Goal: Task Accomplishment & Management: Manage account settings

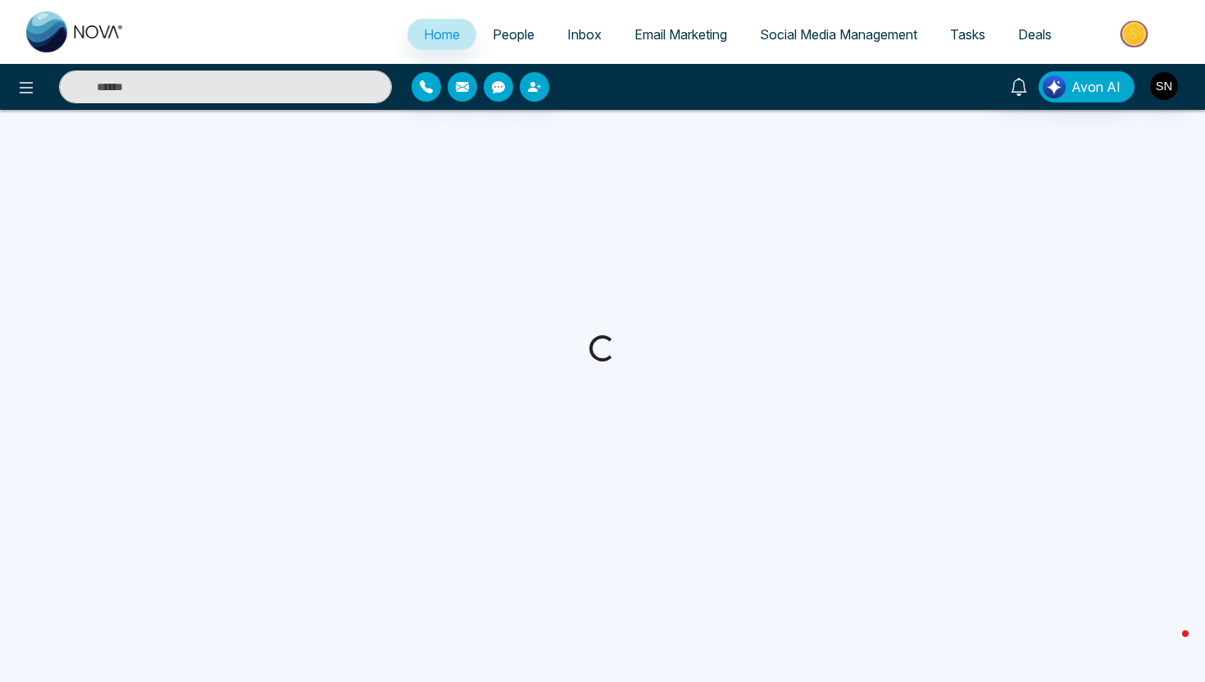
select select "*"
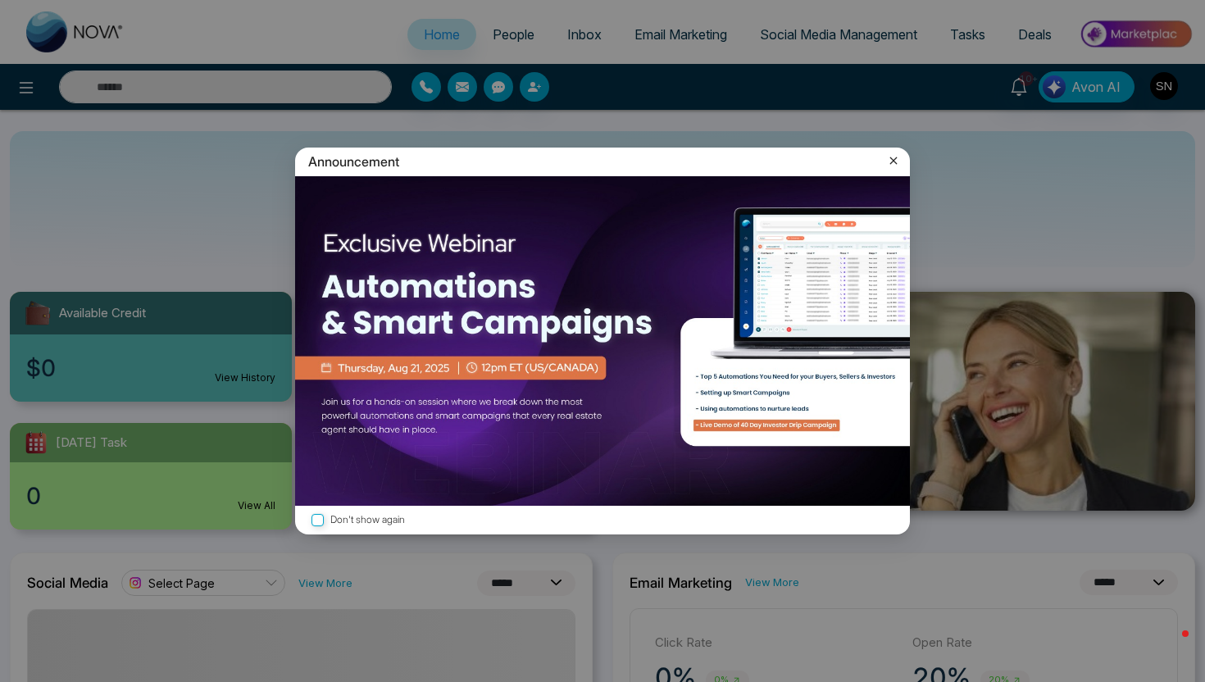
click at [897, 161] on icon at bounding box center [893, 160] width 16 height 16
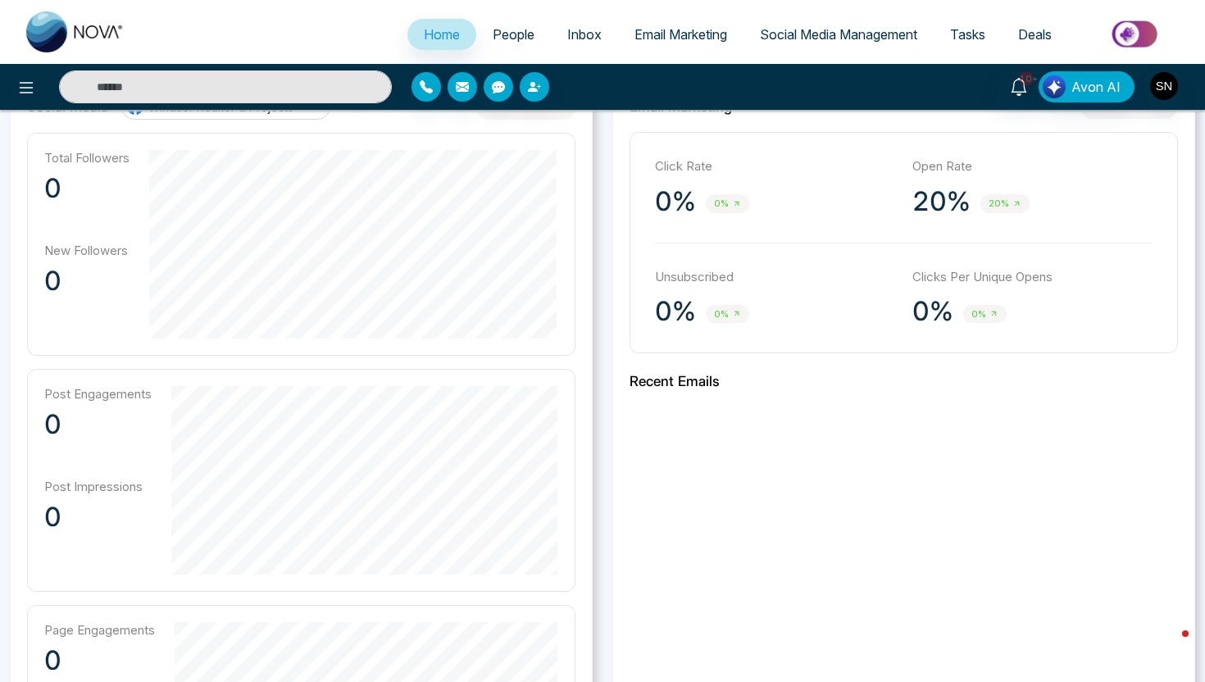
scroll to position [384, 0]
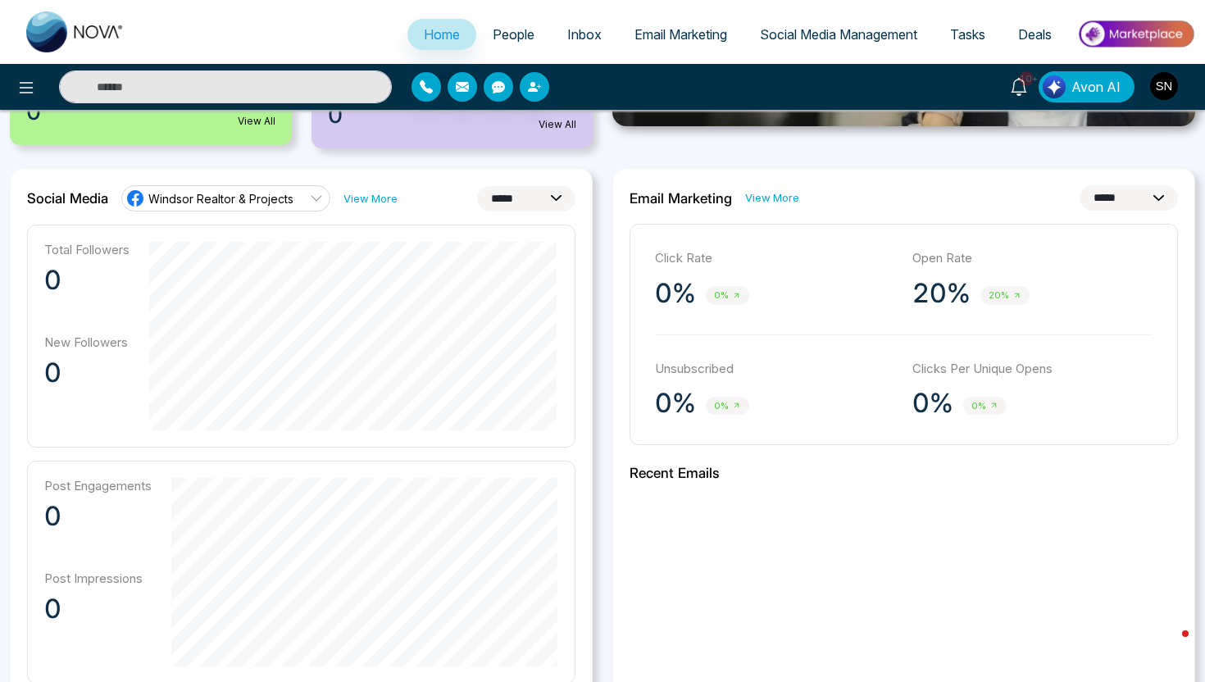
click at [544, 203] on select "**********" at bounding box center [526, 198] width 98 height 25
select select "**"
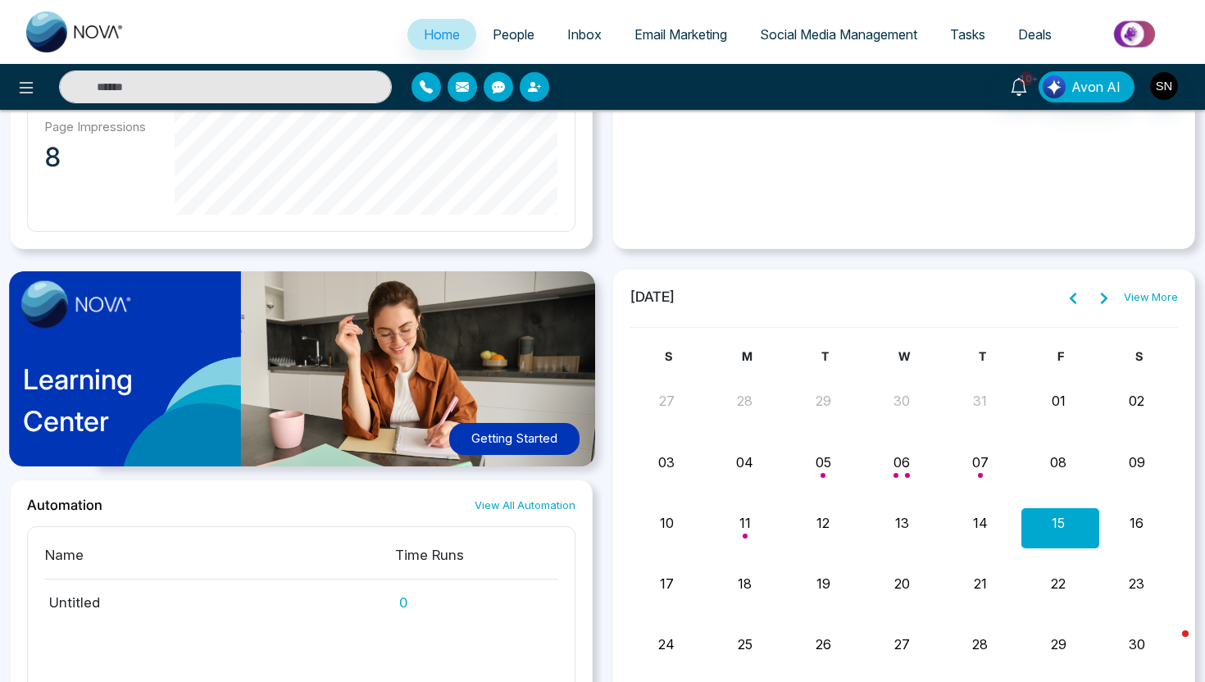
scroll to position [1290, 0]
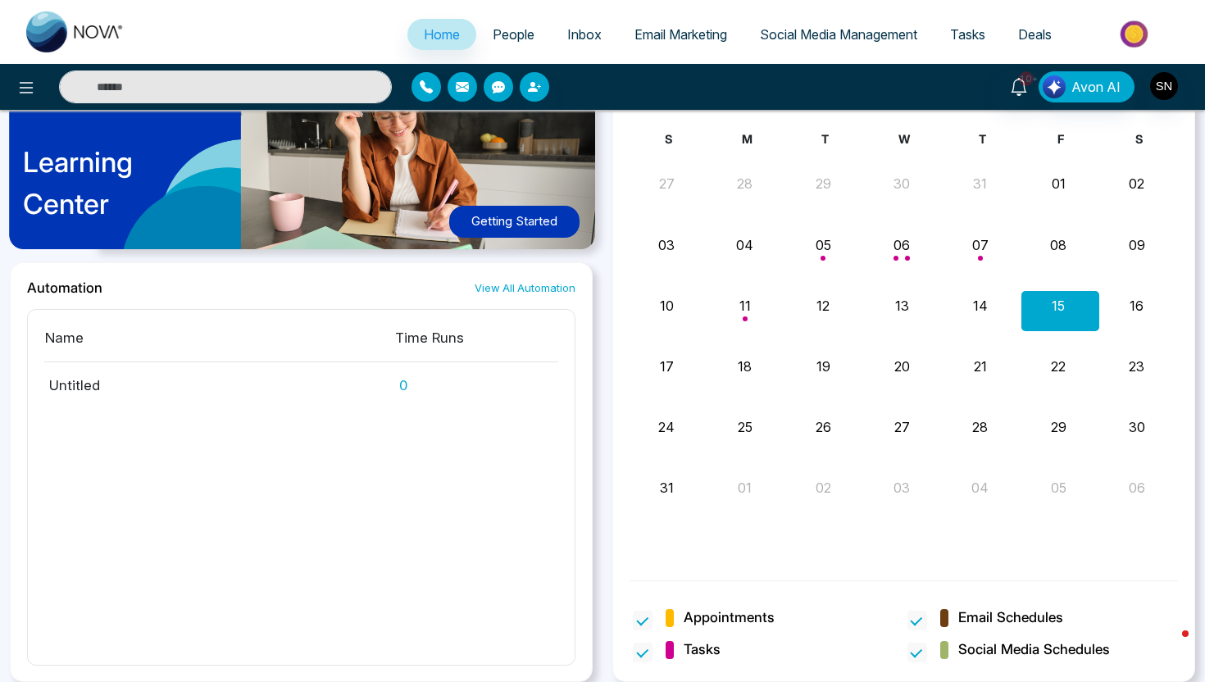
click at [1039, 26] on span "Deals" at bounding box center [1035, 34] width 34 height 16
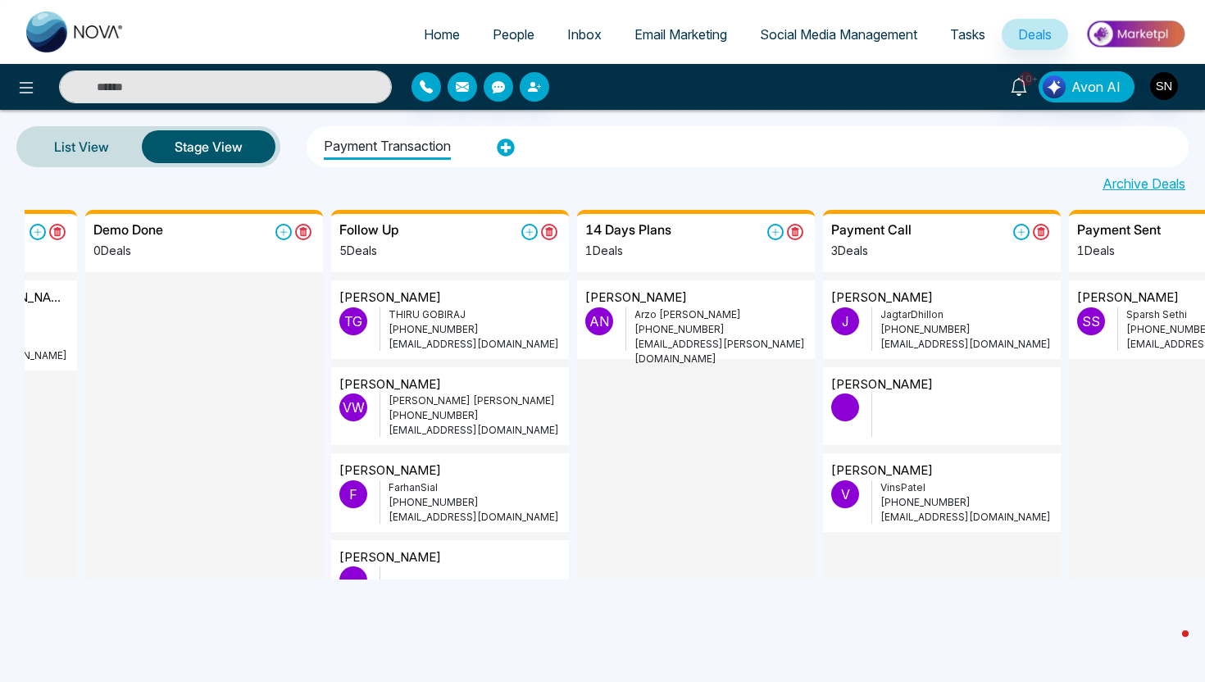
scroll to position [0, 142]
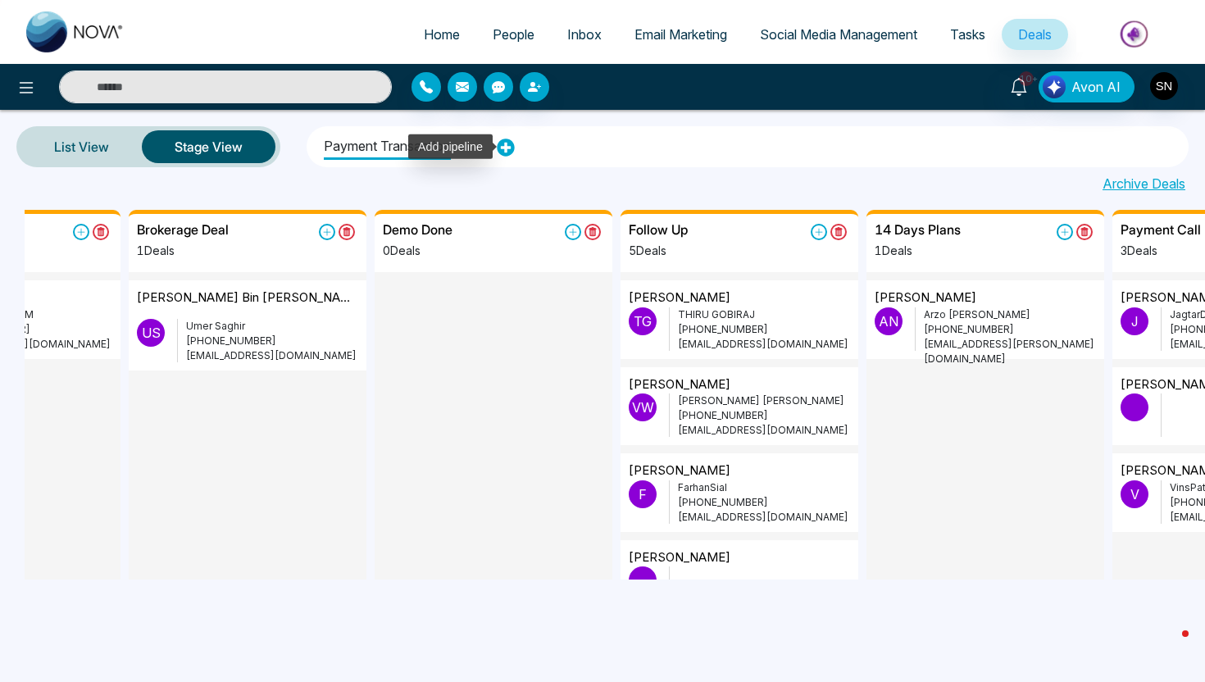
click at [511, 145] on icon at bounding box center [505, 147] width 17 height 17
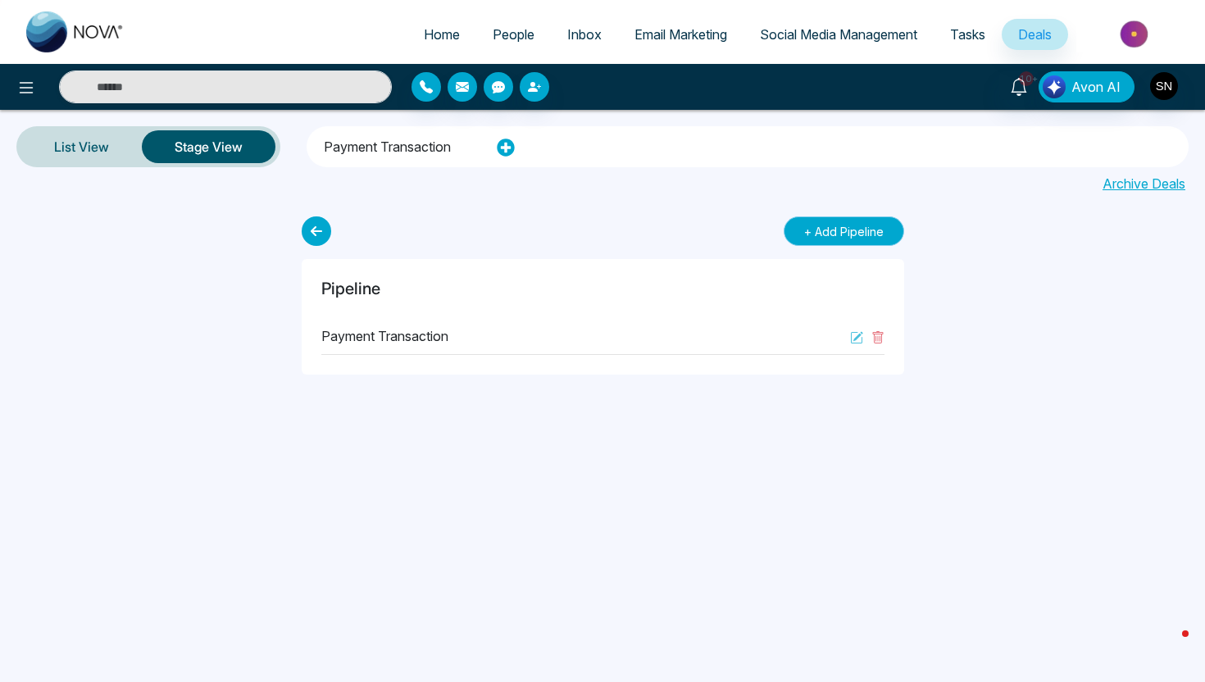
click at [848, 243] on button "+ Add Pipeline" at bounding box center [844, 231] width 121 height 30
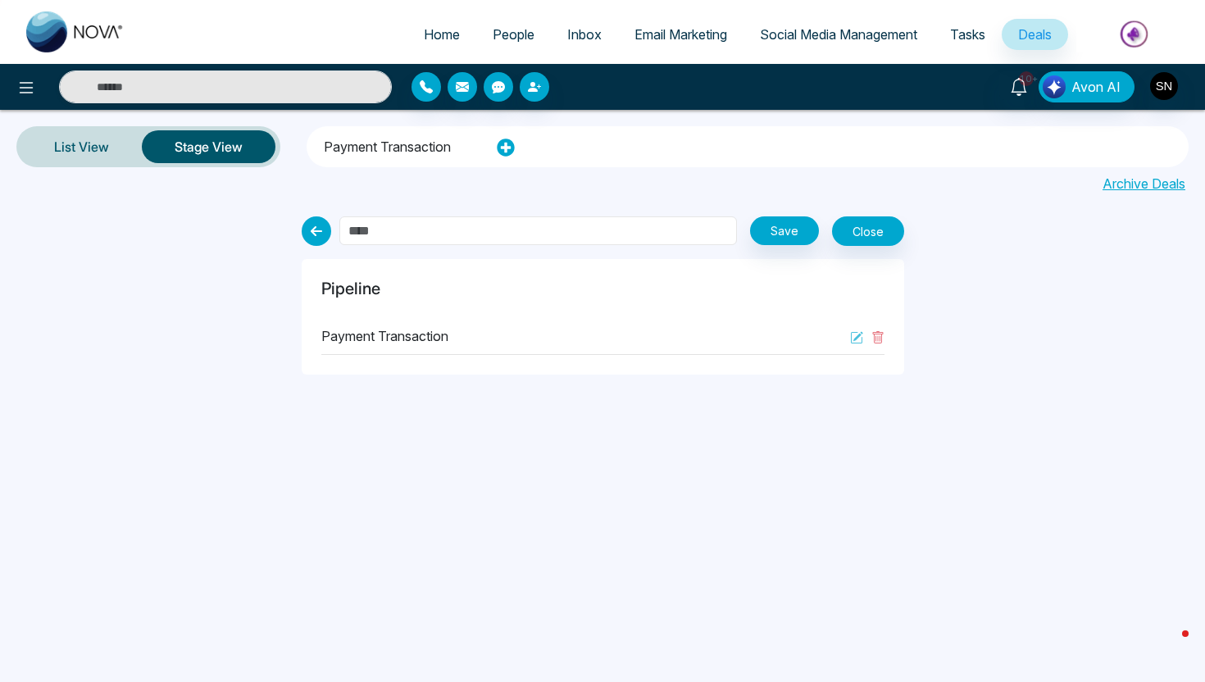
click at [512, 230] on input "text" at bounding box center [538, 230] width 398 height 29
type input "*"
type input "**"
click at [786, 234] on button "Save" at bounding box center [784, 230] width 69 height 29
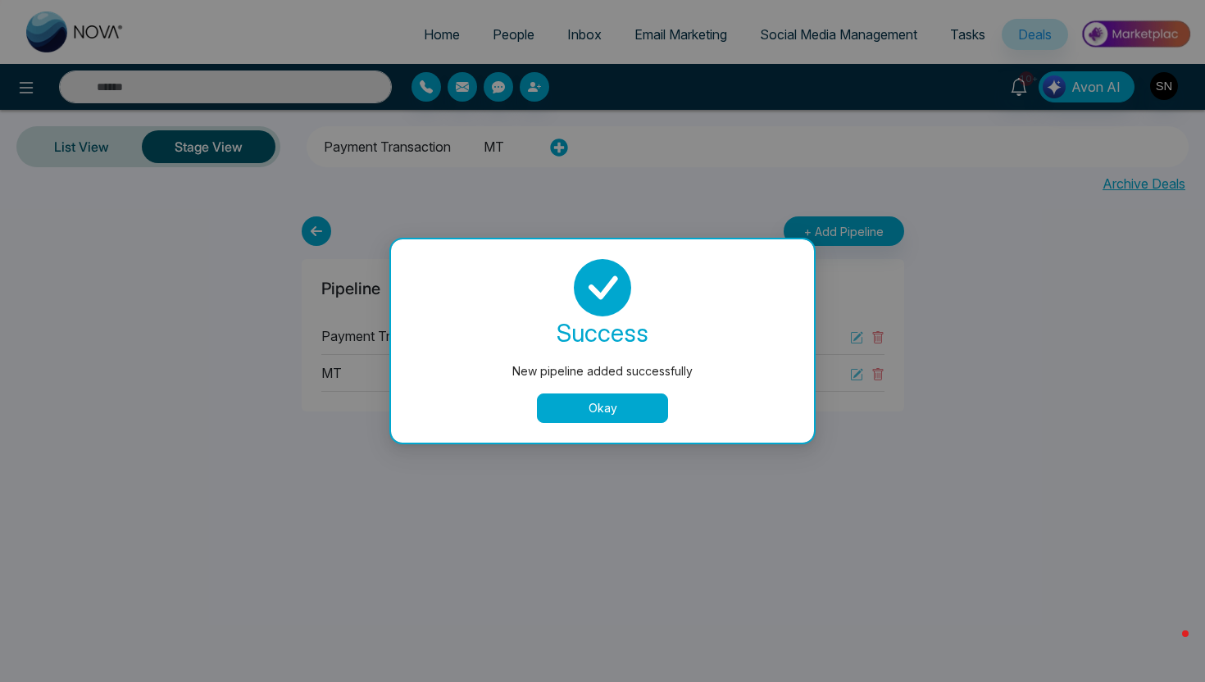
click at [609, 404] on button "Okay" at bounding box center [602, 408] width 131 height 30
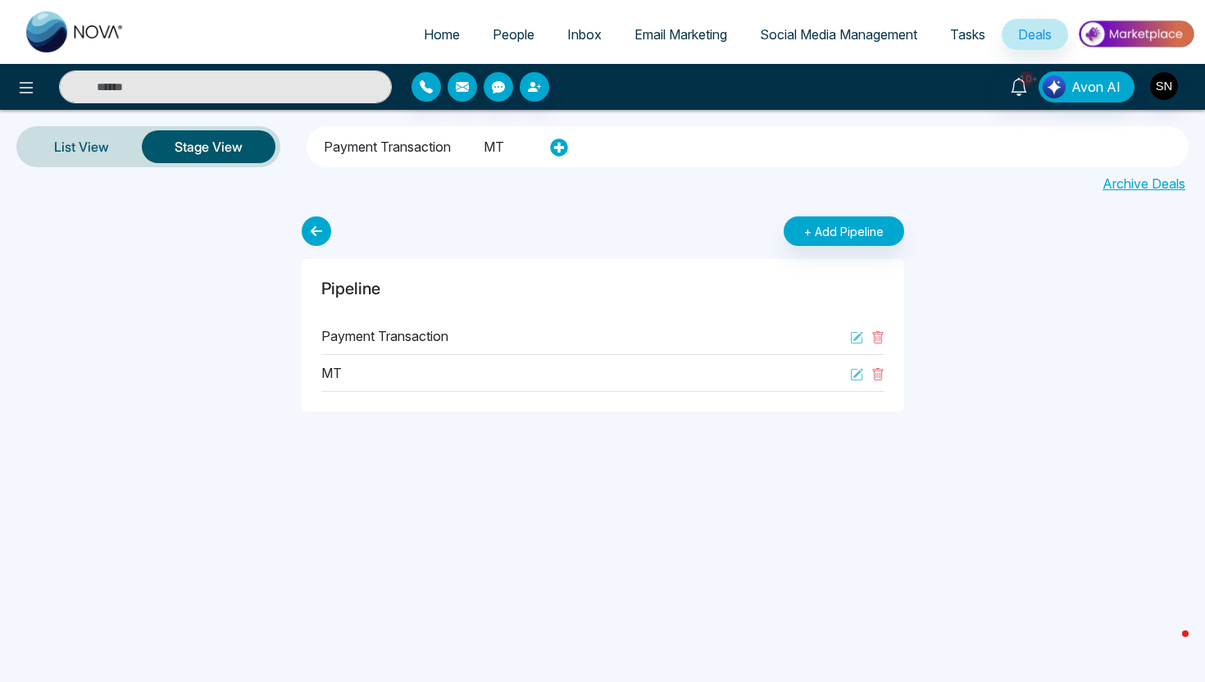
click at [497, 149] on li "MT" at bounding box center [494, 144] width 20 height 28
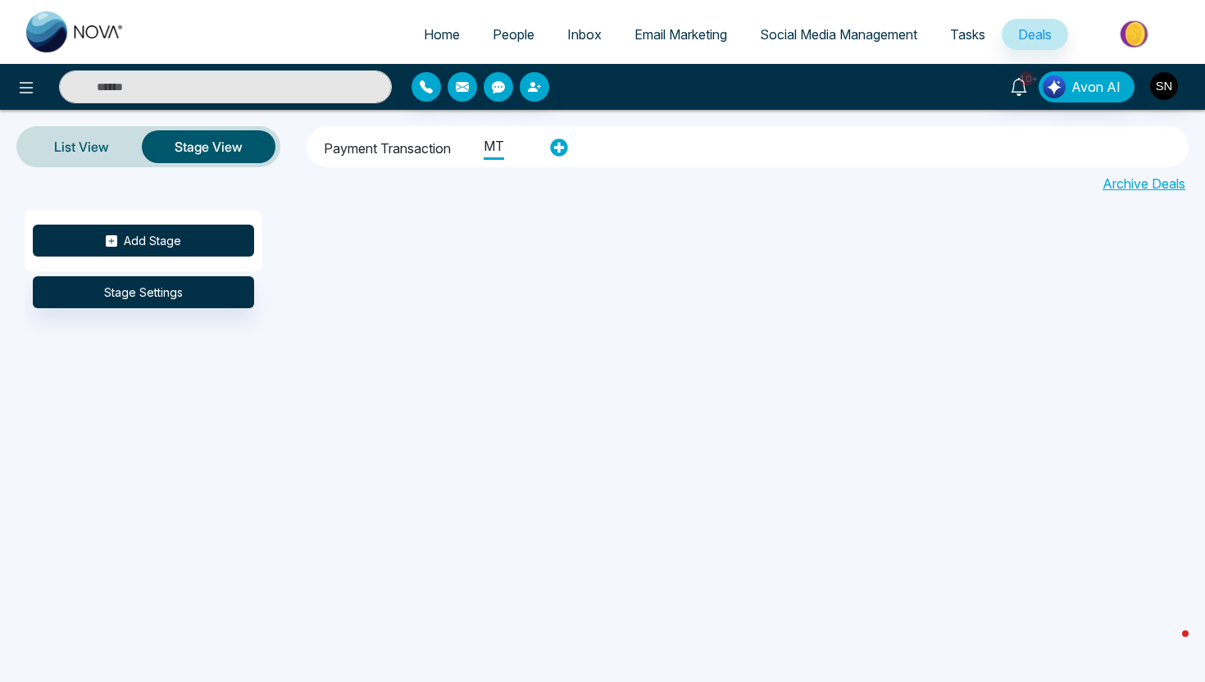
click at [191, 240] on button "Add Stage" at bounding box center [143, 241] width 221 height 32
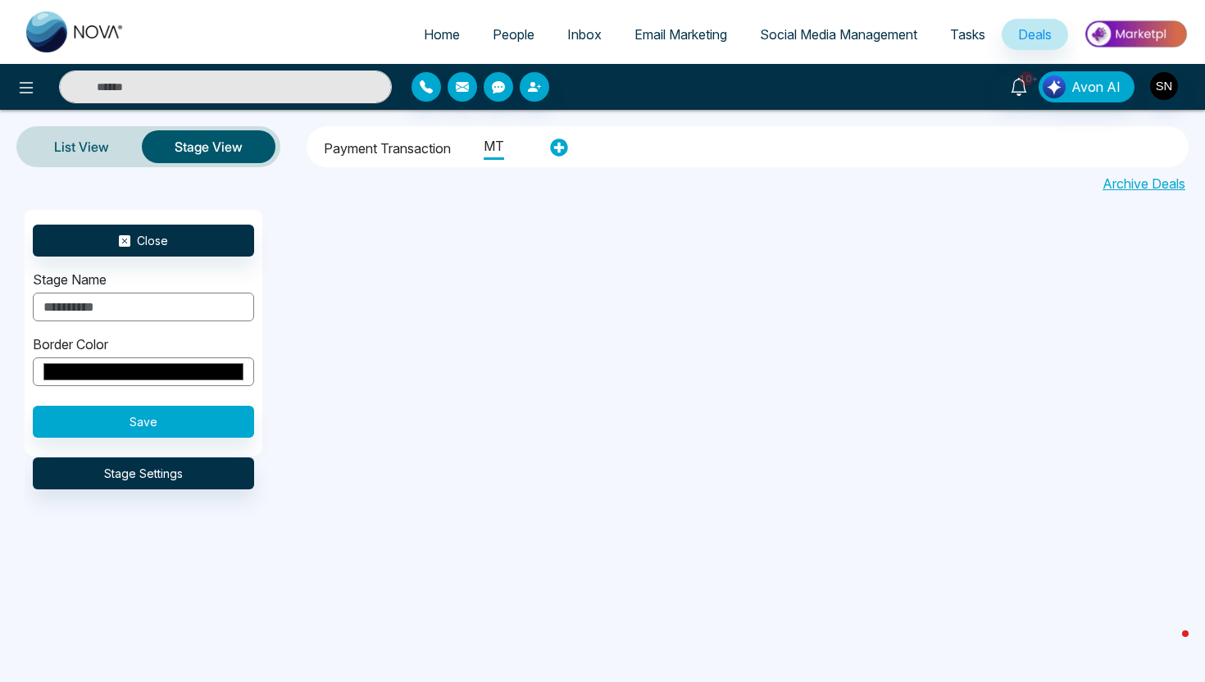
click at [148, 380] on input "*******" at bounding box center [143, 371] width 221 height 29
type input "*******"
click at [233, 426] on button "Save" at bounding box center [143, 422] width 221 height 32
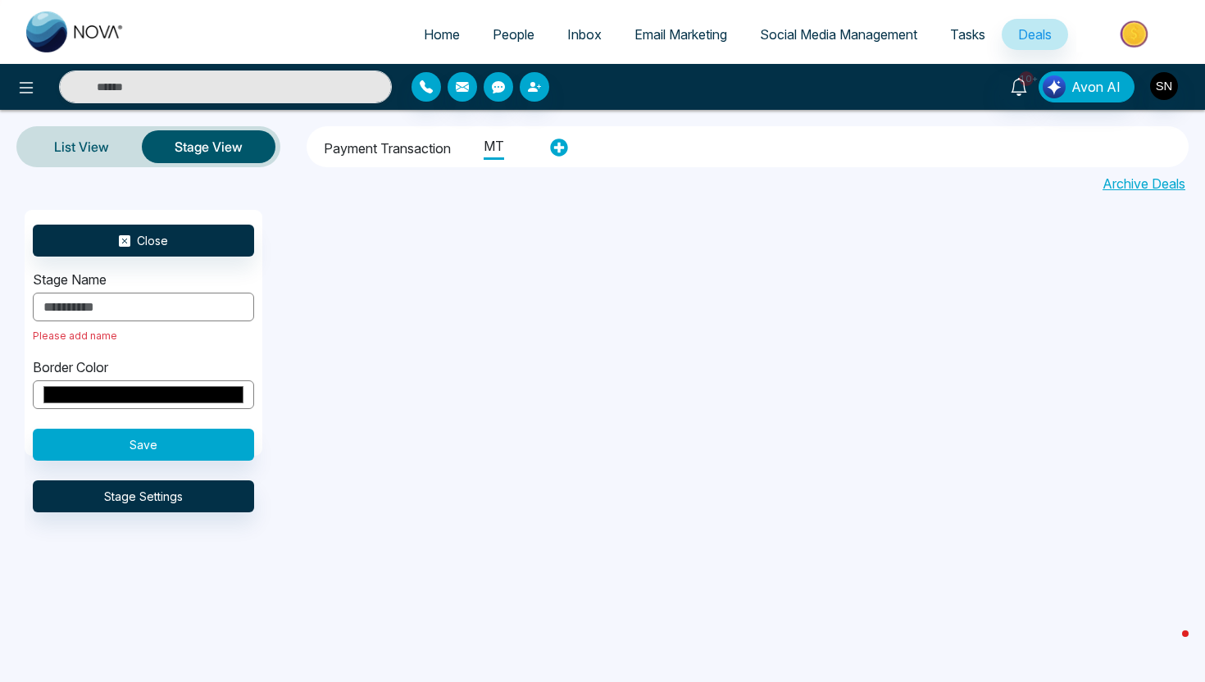
click at [99, 301] on input "text" at bounding box center [143, 307] width 221 height 29
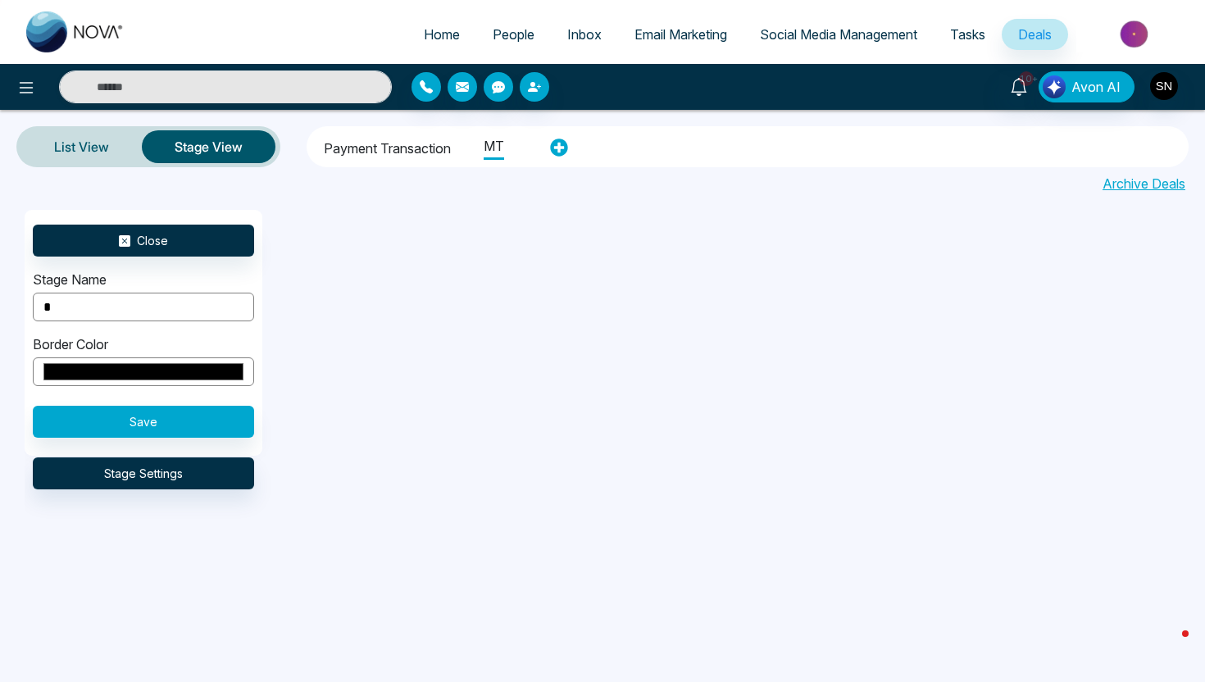
type input "*"
click at [88, 412] on button "Save" at bounding box center [143, 422] width 221 height 32
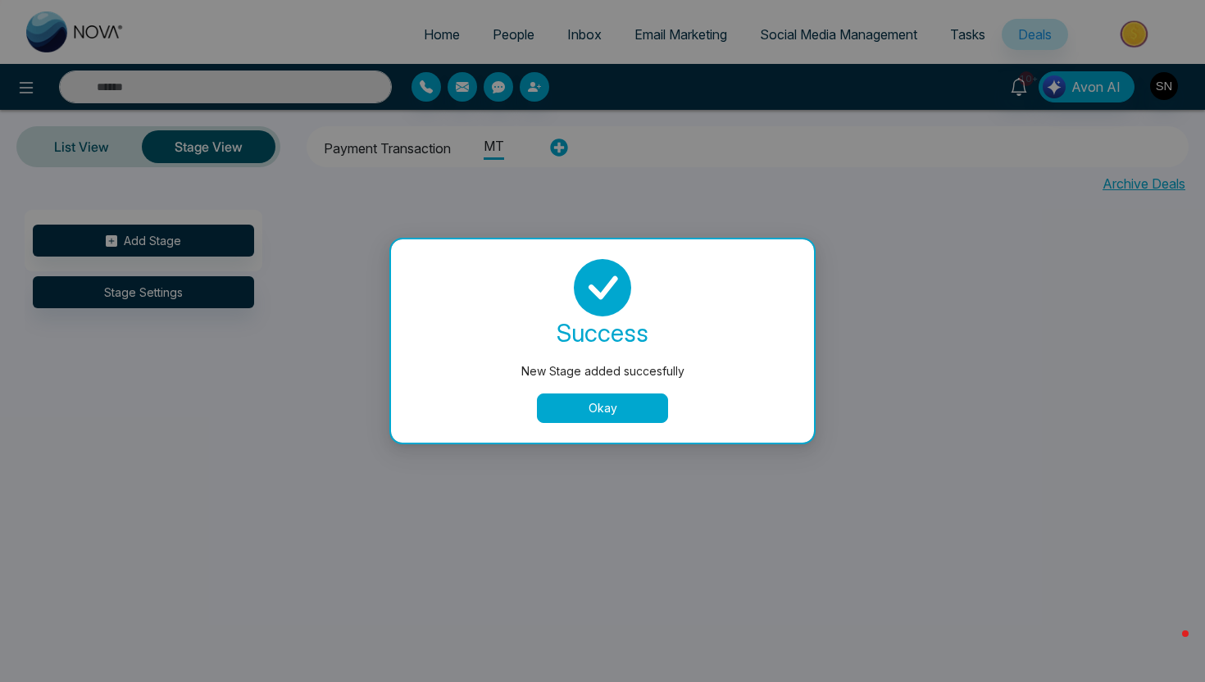
click at [577, 406] on button "Okay" at bounding box center [602, 408] width 131 height 30
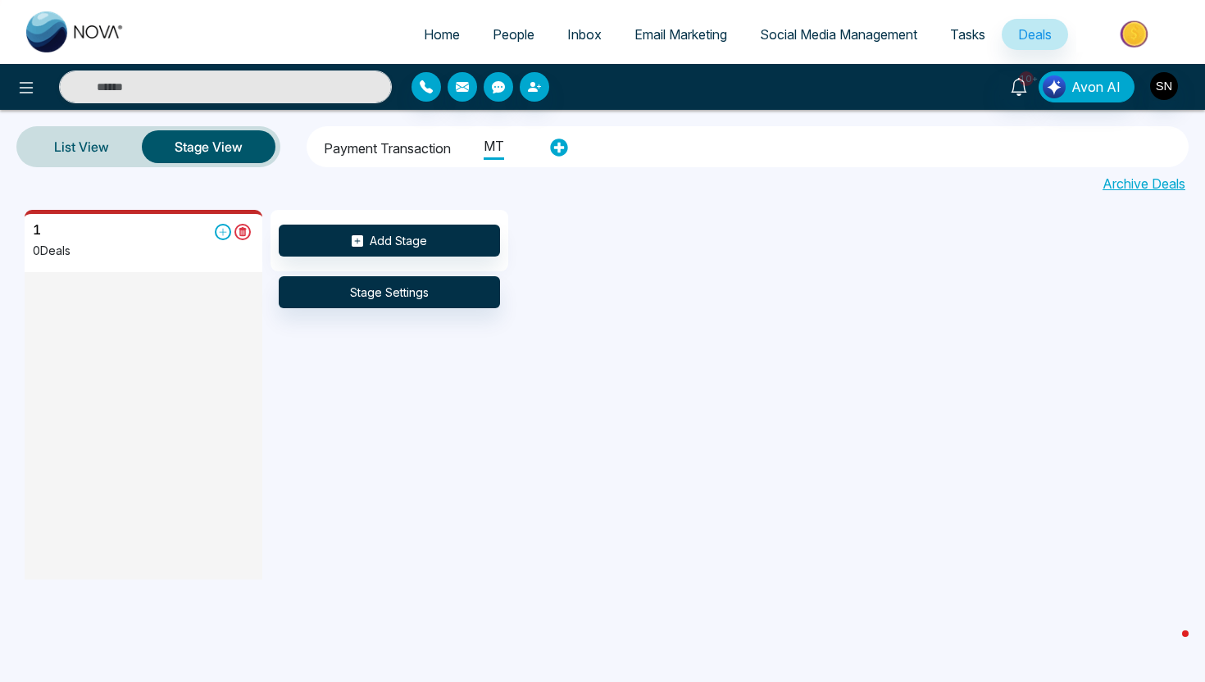
click at [388, 152] on li "Payment Transaction" at bounding box center [387, 146] width 127 height 28
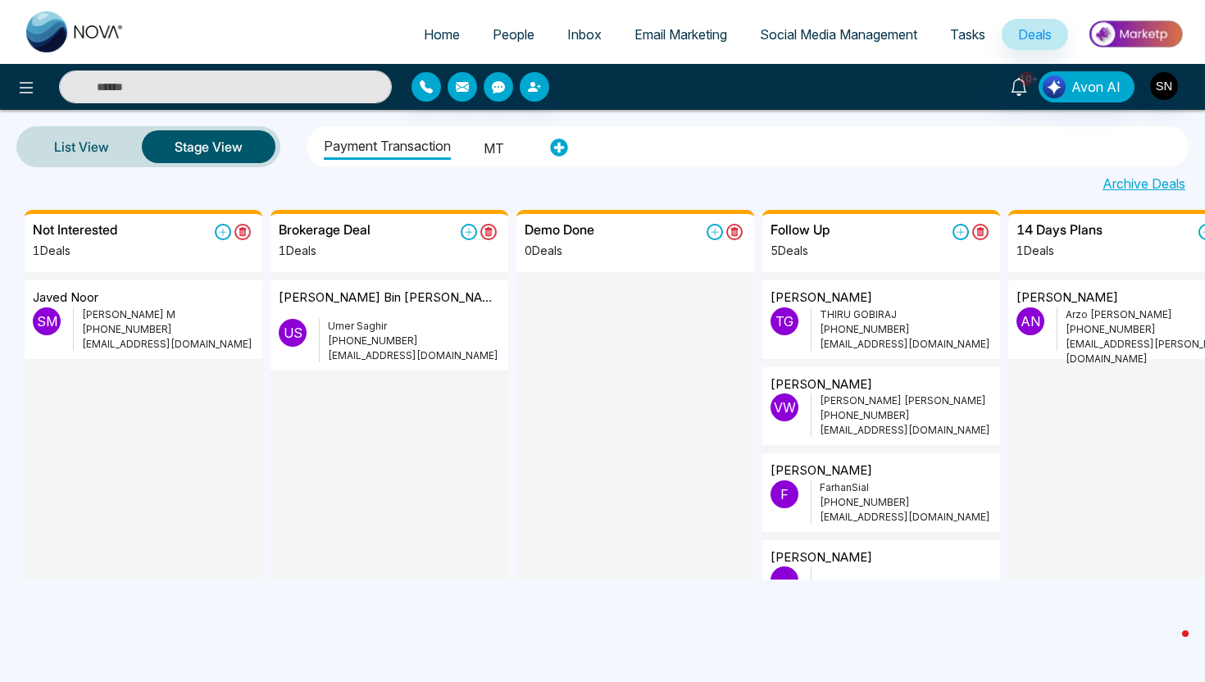
click at [1182, 93] on div "10+ Avon AI" at bounding box center [954, 86] width 483 height 31
click at [1173, 90] on img "button" at bounding box center [1164, 86] width 28 height 28
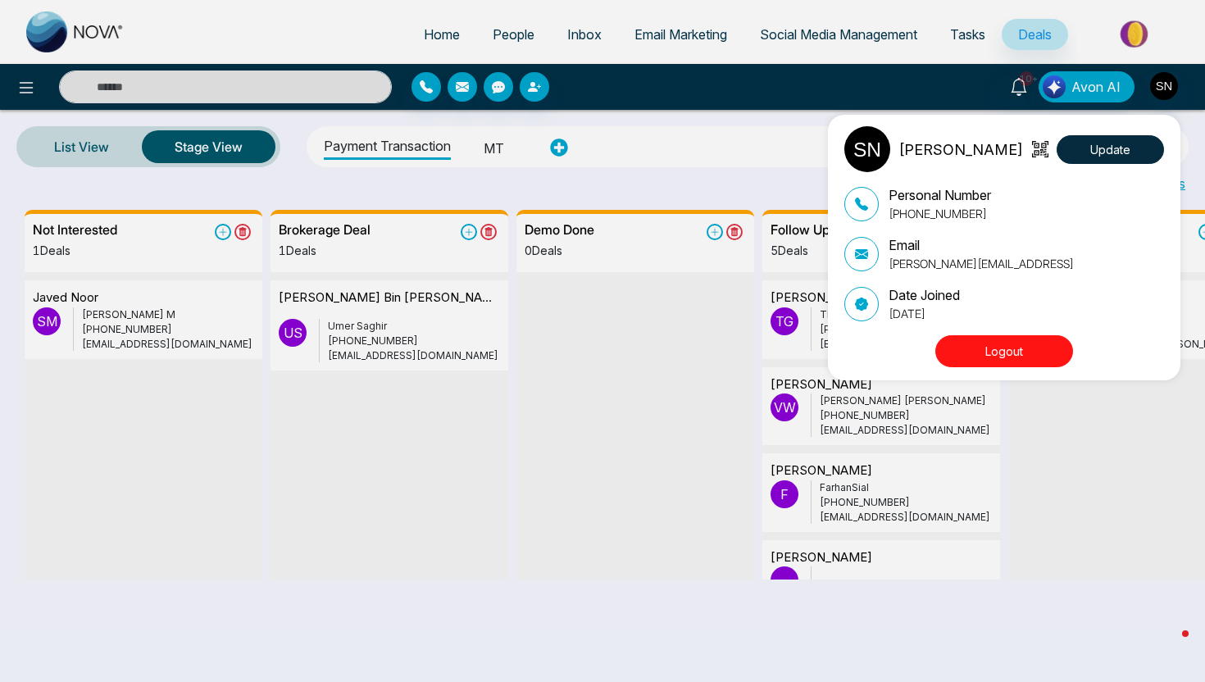
click at [1030, 345] on button "Logout" at bounding box center [1004, 351] width 138 height 32
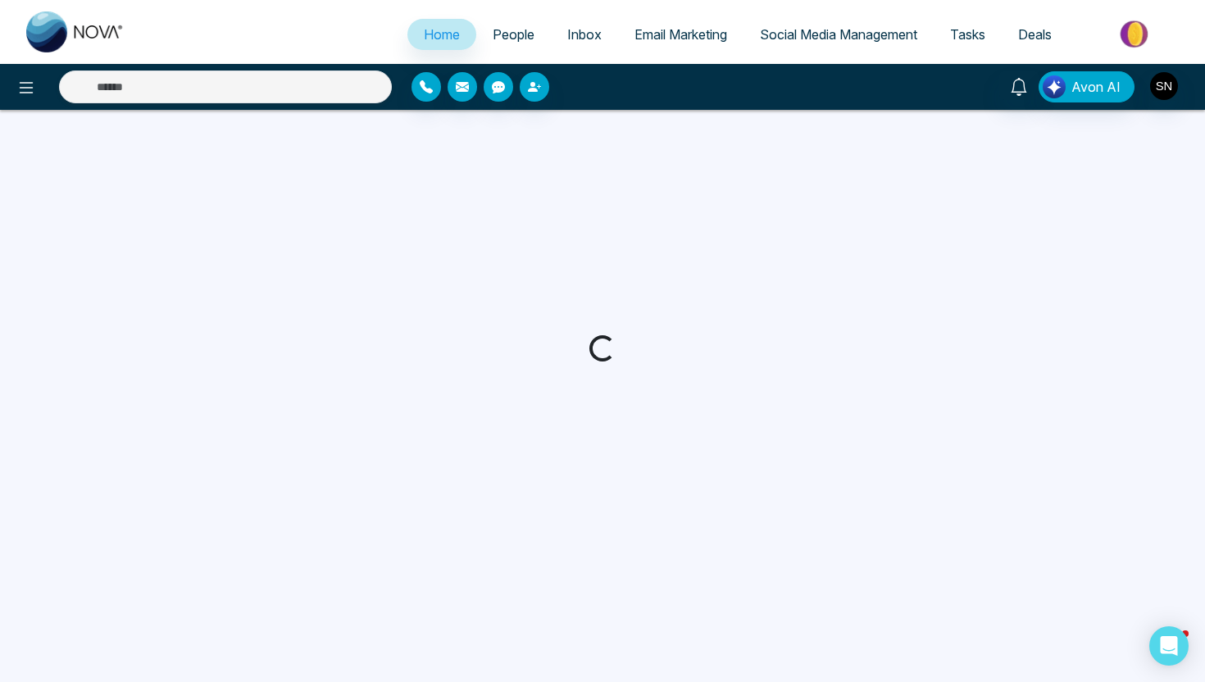
select select "*"
